Goal: Find specific page/section: Find specific page/section

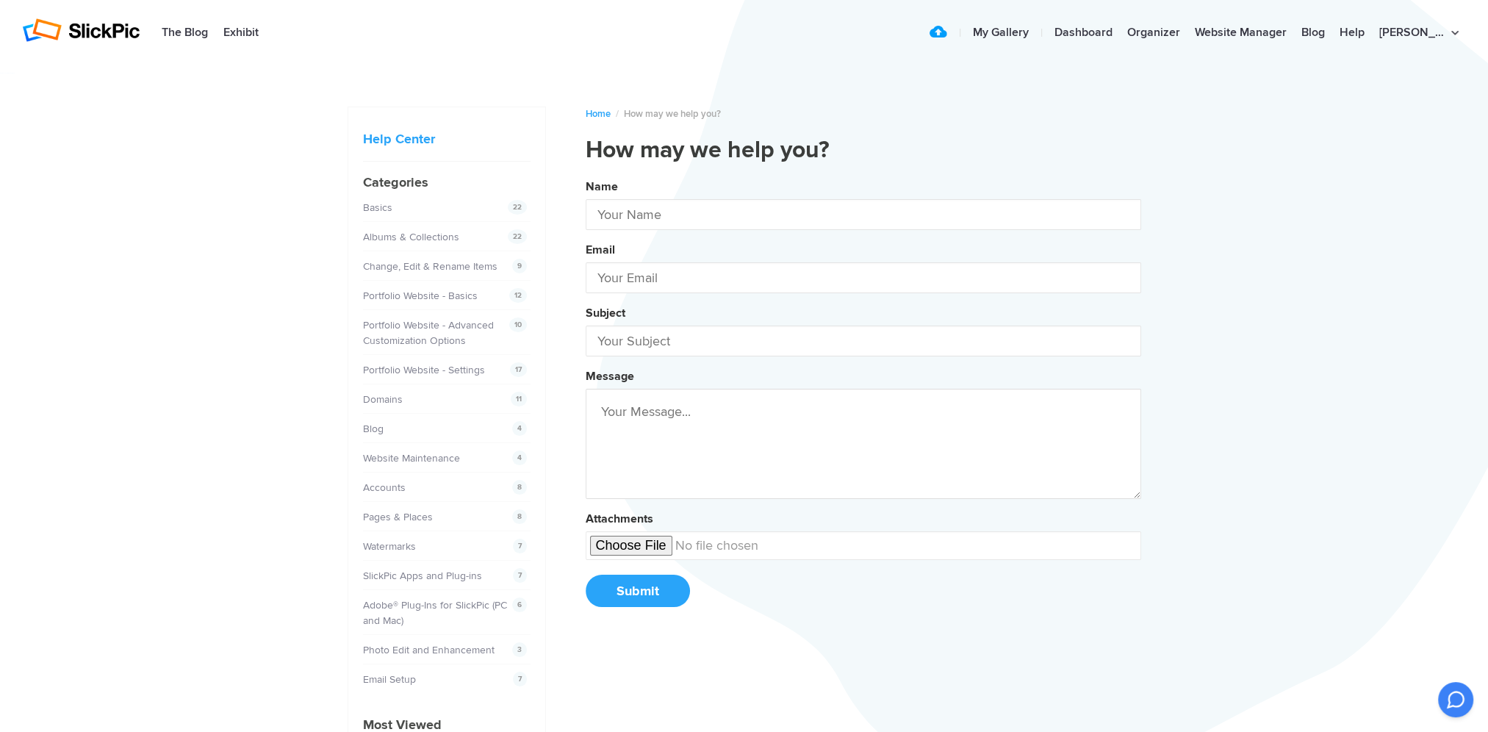
type input "[PERSON_NAME]"
type input "sah631@outlook.com"
